Goal: Find specific page/section: Find specific page/section

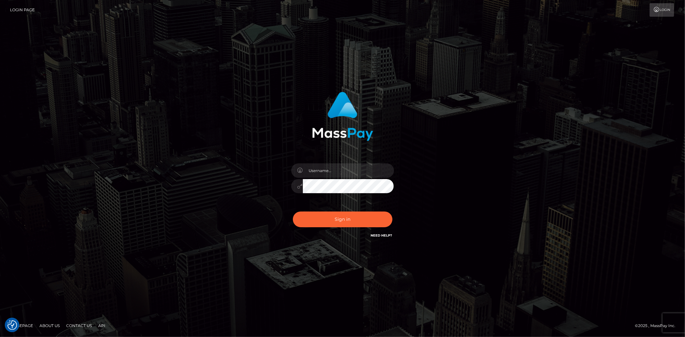
click at [328, 173] on input "text" at bounding box center [348, 170] width 91 height 14
type input "Bern.Spree"
drag, startPoint x: 322, startPoint y: 214, endPoint x: 339, endPoint y: 201, distance: 21.3
click at [322, 214] on button "Sign in" at bounding box center [342, 220] width 99 height 16
type input "Bern.Spree"
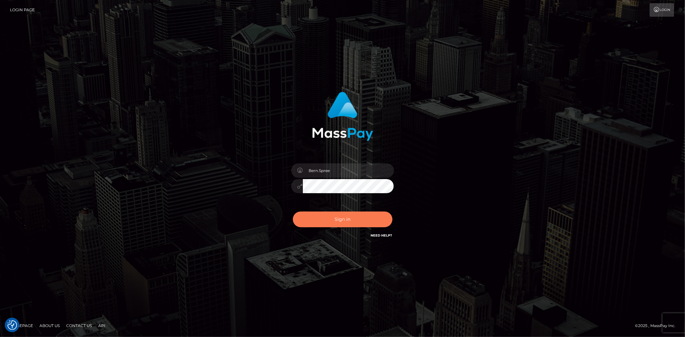
click at [330, 215] on button "Sign in" at bounding box center [342, 220] width 99 height 16
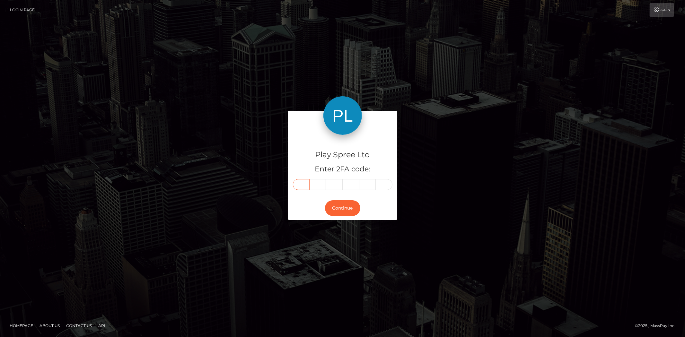
drag, startPoint x: 303, startPoint y: 185, endPoint x: 307, endPoint y: 0, distance: 184.3
click at [303, 185] on input "text" at bounding box center [301, 184] width 17 height 11
click at [297, 184] on input "text" at bounding box center [301, 184] width 17 height 11
type input "6"
type input "2"
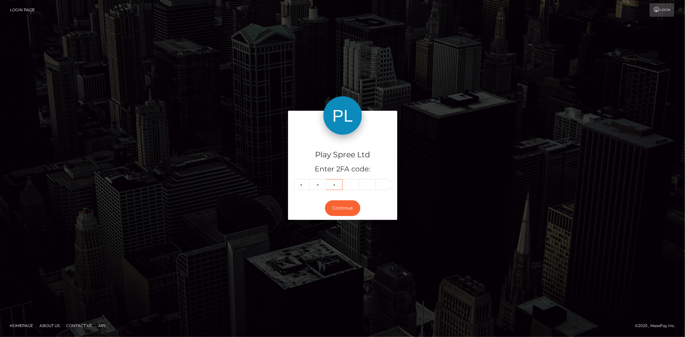
type input "3"
type input "5"
type input "9"
type input "3"
click at [349, 206] on button "Continue" at bounding box center [342, 208] width 35 height 16
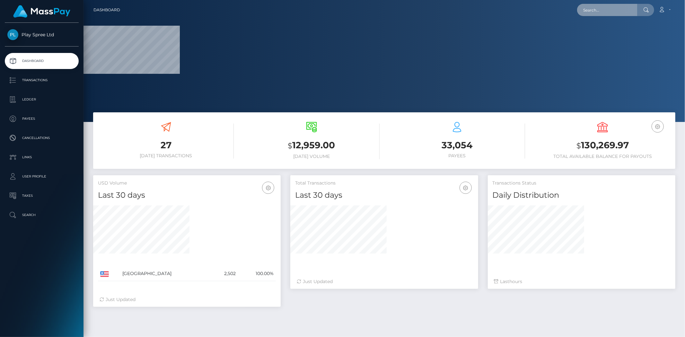
click at [583, 5] on input "text" at bounding box center [607, 10] width 60 height 12
paste input "835d4c46-758b-4117-b143-96111865f408"
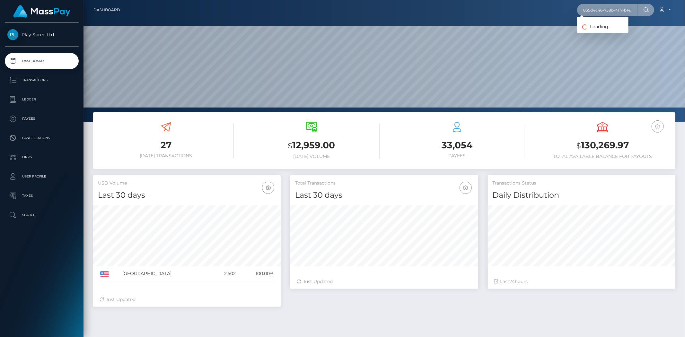
click at [613, 11] on input "835d4c46-758b-4117-b143-96111865f408" at bounding box center [607, 10] width 60 height 12
paste input "44650ad5-fff6-4539-b72c-480966aa697f"
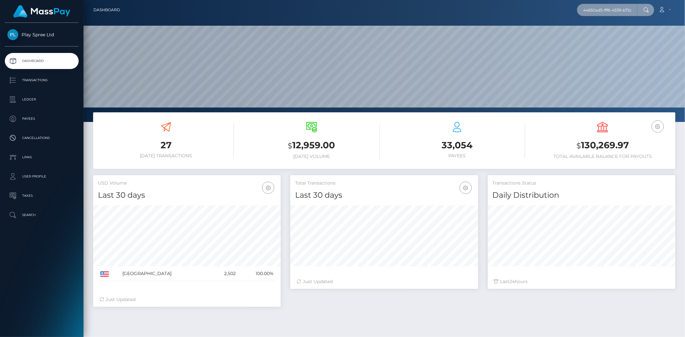
scroll to position [0, 28]
type input "44650ad5-fff6-4539-b72c-480966aa697f"
click at [604, 12] on input "44650ad5-fff6-4539-b72c-480966aa697f" at bounding box center [607, 10] width 60 height 12
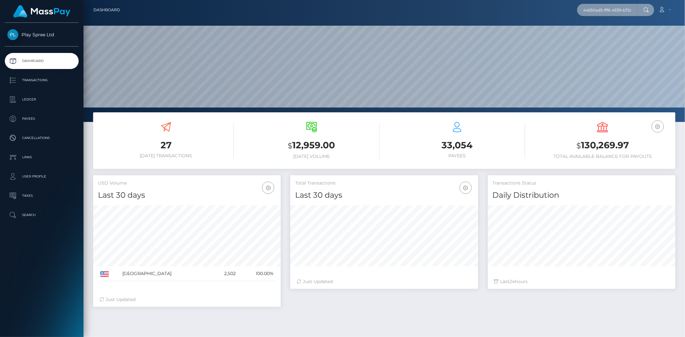
click at [604, 12] on input "44650ad5-fff6-4539-b72c-480966aa697f" at bounding box center [607, 10] width 60 height 12
click at [605, 8] on input "text" at bounding box center [607, 10] width 60 height 12
click at [603, 8] on input "text" at bounding box center [607, 10] width 60 height 12
